Goal: Transaction & Acquisition: Purchase product/service

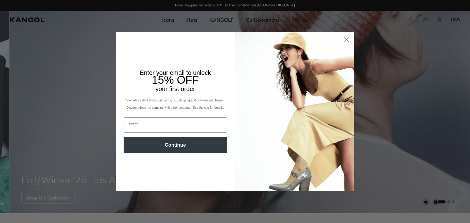
scroll to position [0, 126]
click at [347, 38] on circle "Close dialog" at bounding box center [347, 40] width 10 height 10
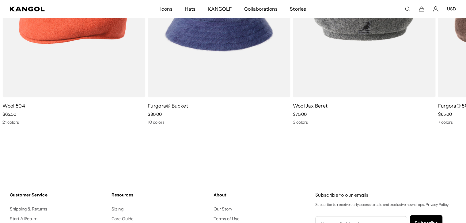
scroll to position [1110, 0]
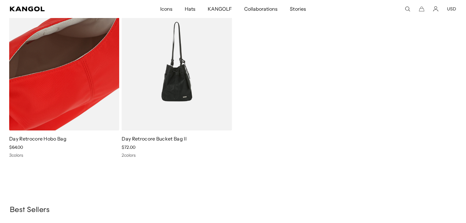
scroll to position [0, 126]
click at [68, 93] on img at bounding box center [64, 62] width 110 height 138
